Goal: Find specific page/section: Find specific page/section

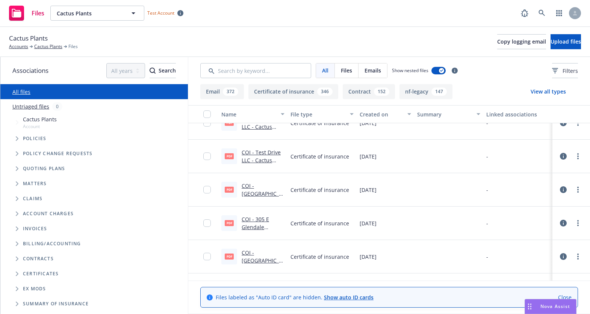
click at [344, 67] on div "Files" at bounding box center [347, 71] width 24 height 14
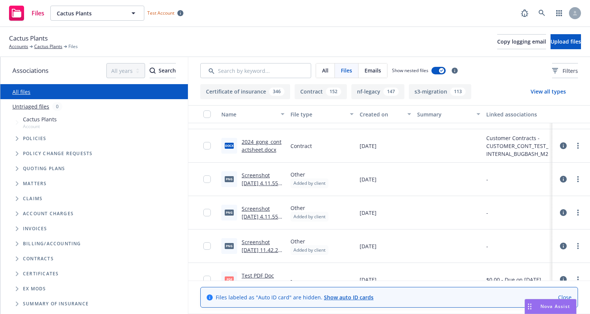
click at [365, 66] on div "Emails" at bounding box center [373, 71] width 29 height 14
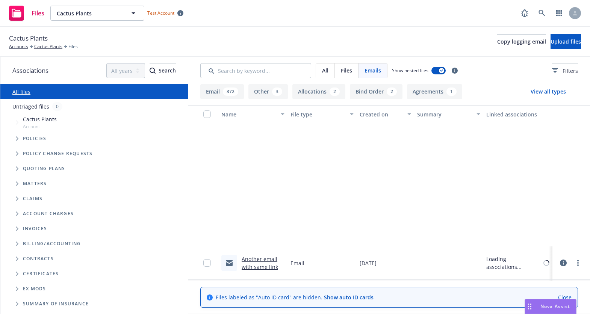
scroll to position [7977, 0]
